Goal: Transaction & Acquisition: Subscribe to service/newsletter

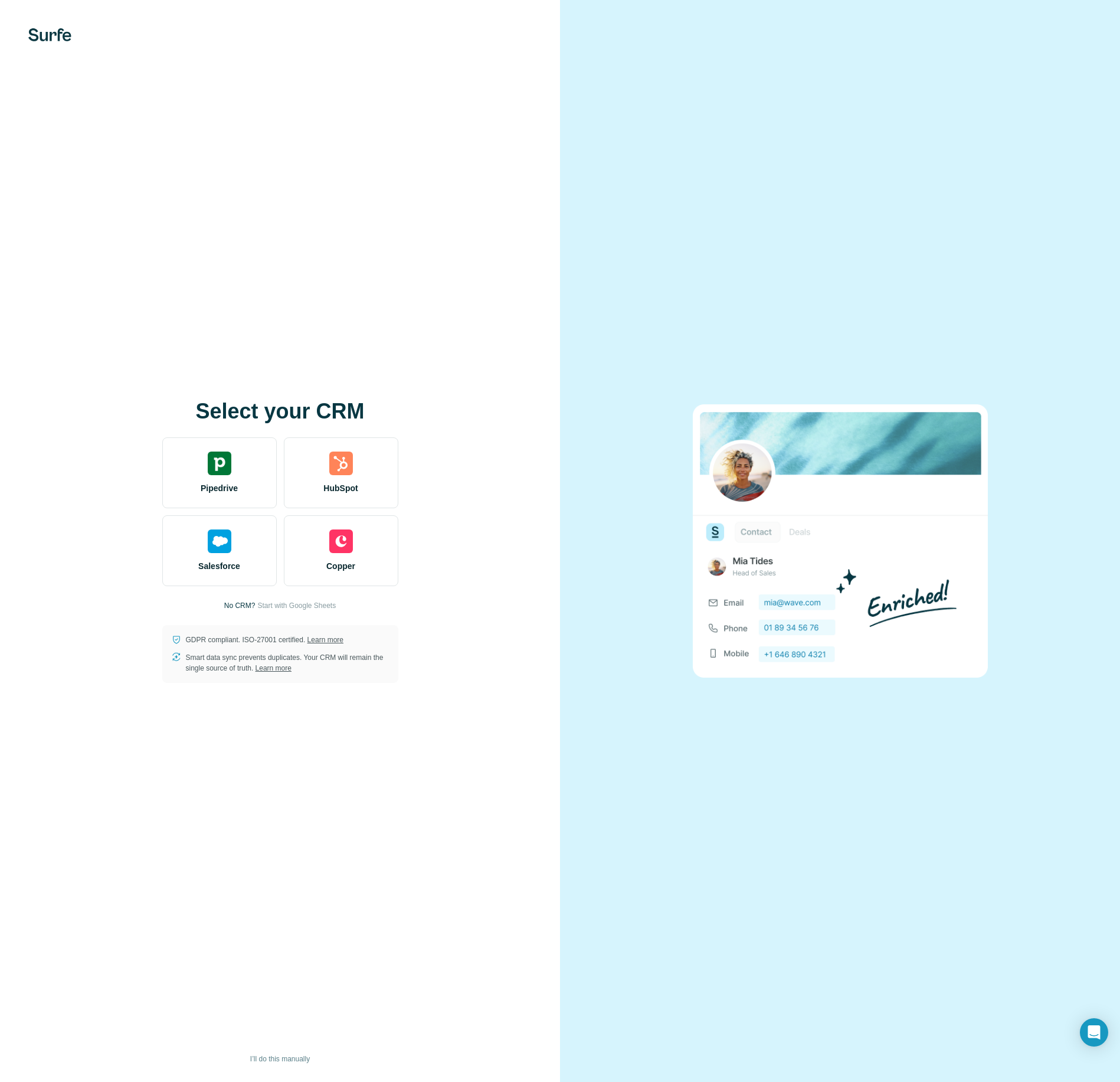
click at [47, 36] on img at bounding box center [50, 35] width 43 height 13
click at [293, 1060] on span "I’ll do this manually" at bounding box center [280, 1059] width 60 height 11
